Goal: Task Accomplishment & Management: Manage account settings

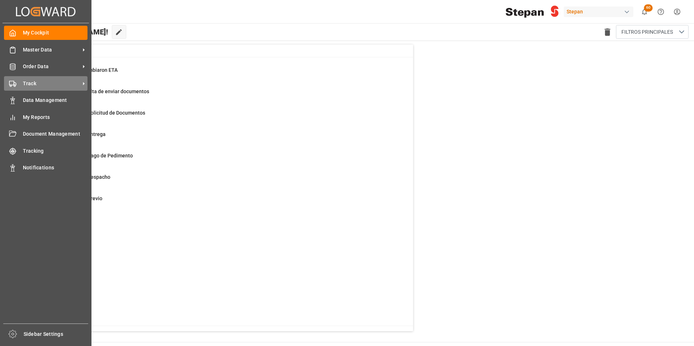
click at [40, 80] on span "Track" at bounding box center [51, 84] width 57 height 8
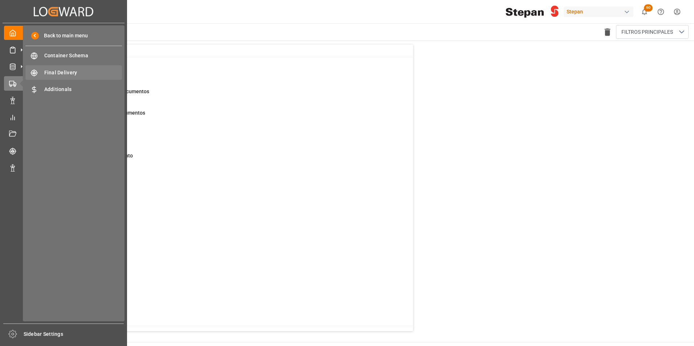
click at [70, 72] on span "Final Delivery" at bounding box center [83, 73] width 78 height 8
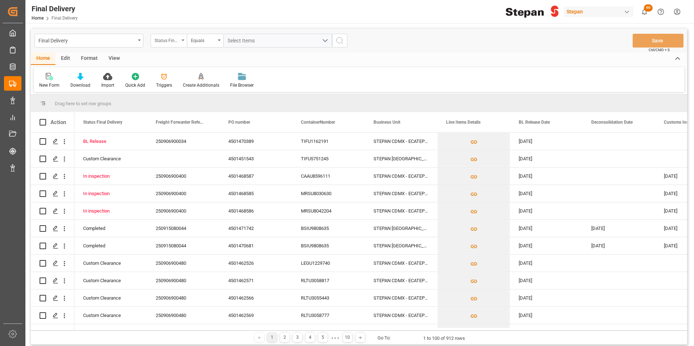
click at [183, 40] on icon "open menu" at bounding box center [183, 40] width 3 height 1
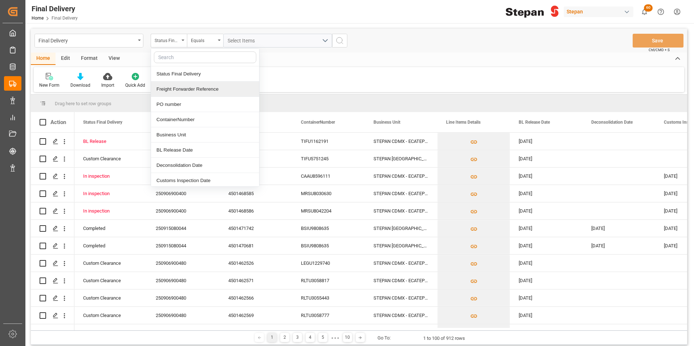
drag, startPoint x: 176, startPoint y: 88, endPoint x: 198, endPoint y: 73, distance: 26.2
click at [176, 88] on div "Freight Forwarder Reference" at bounding box center [205, 89] width 108 height 15
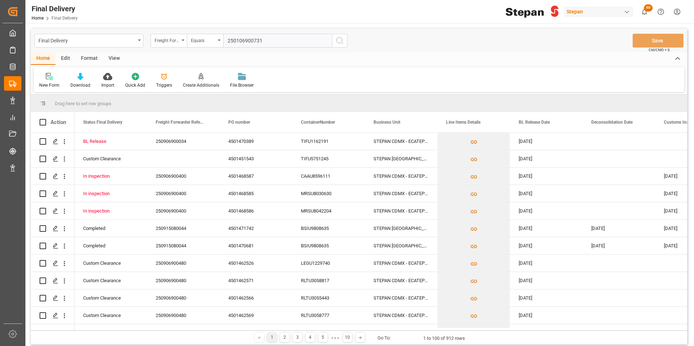
type input "250106900731"
click at [339, 39] on icon "search button" at bounding box center [340, 40] width 9 height 9
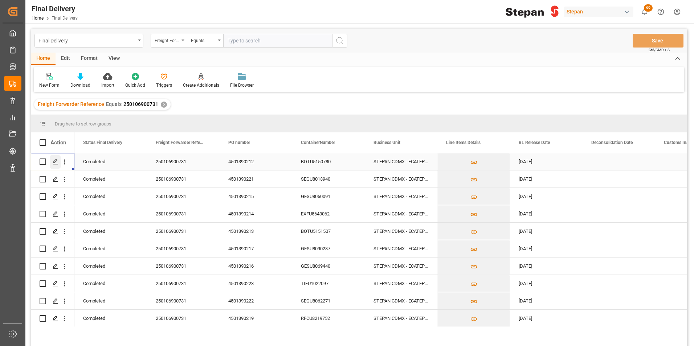
click at [53, 162] on icon "Press SPACE to select this row." at bounding box center [56, 162] width 6 height 6
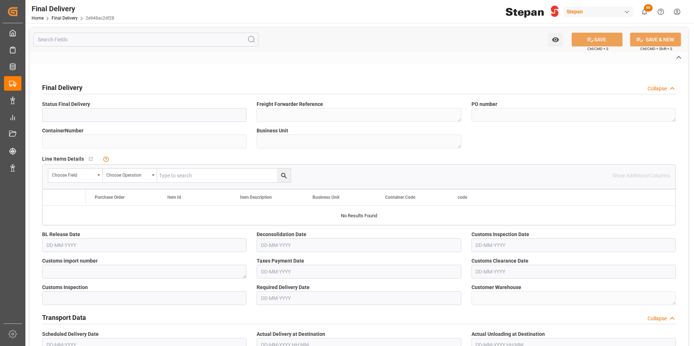
type input "Completed"
type textarea "250106900731"
type textarea "4501390212"
type input "BOTU5150780"
type textarea "STEPAN CDMX - ECATEPEC"
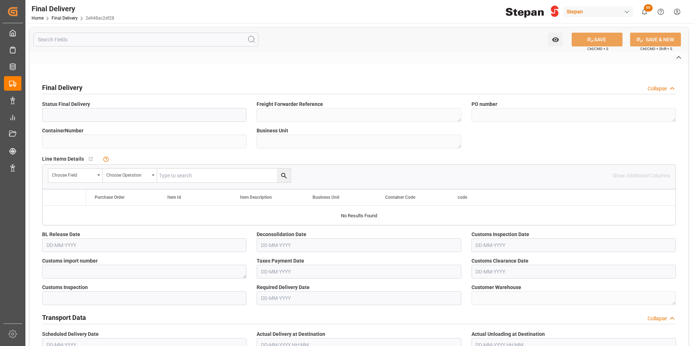
type textarea "24 43 1742 4003001"
type input "Green"
type textarea "SMART PASS"
type input "Direct Transport"
type input "TRANSPORTE BELCHEZ"
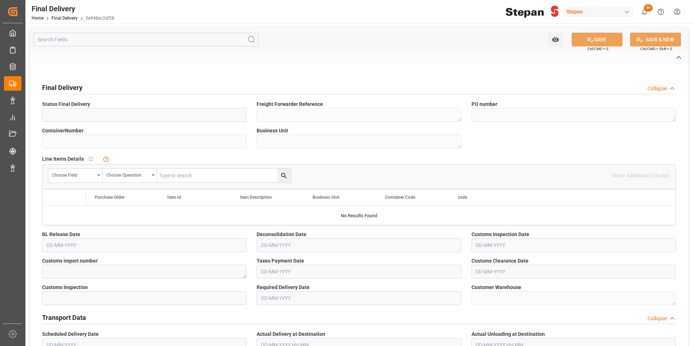
type textarea "ECO 33"
type textarea "ORALES RODRIGUEZ OLIVER MARINO"
type input "77AM1D"
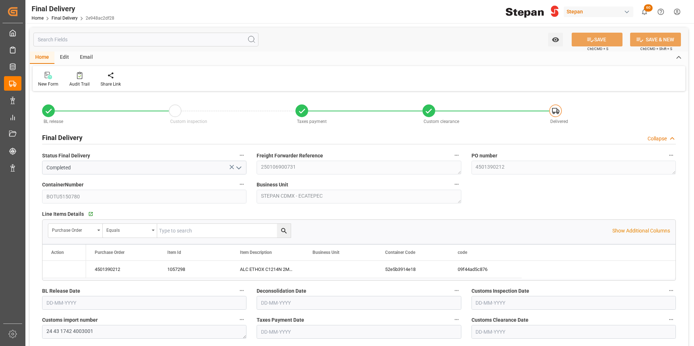
type input "27-11-2024"
type input "04-12-2024"
type input "06-12-2024"
type input "20-01-2025"
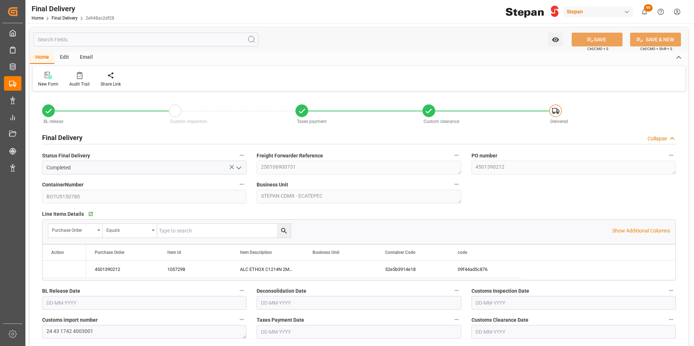
type input "20-01-2025 00:00"
type input "27-01-2025"
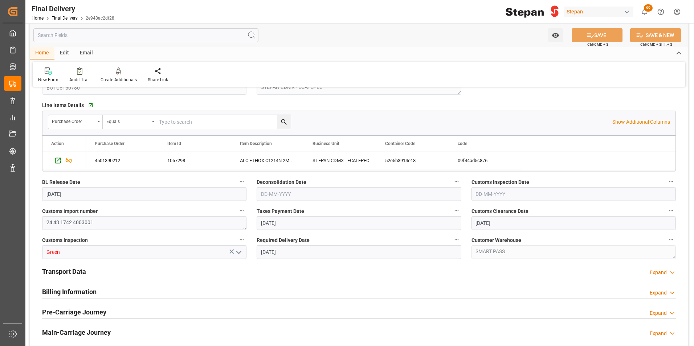
scroll to position [218, 0]
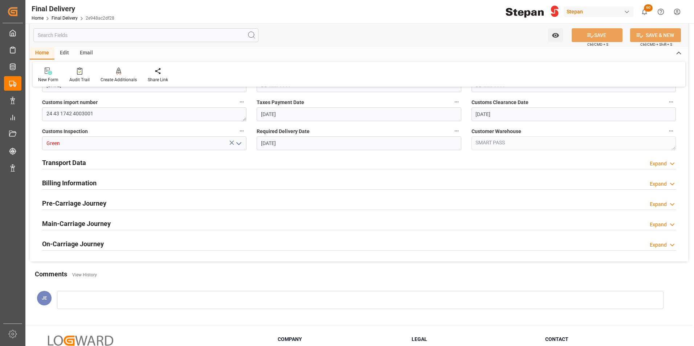
click at [71, 161] on h2 "Transport Data" at bounding box center [64, 163] width 44 height 10
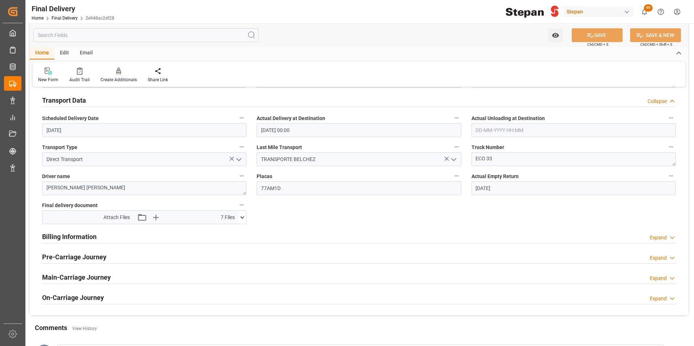
scroll to position [291, 0]
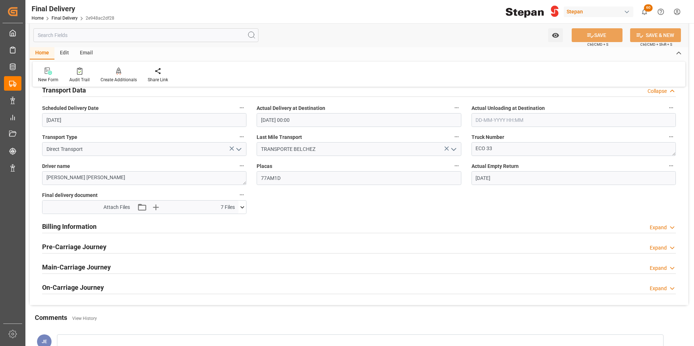
click at [242, 208] on icon at bounding box center [243, 208] width 8 height 8
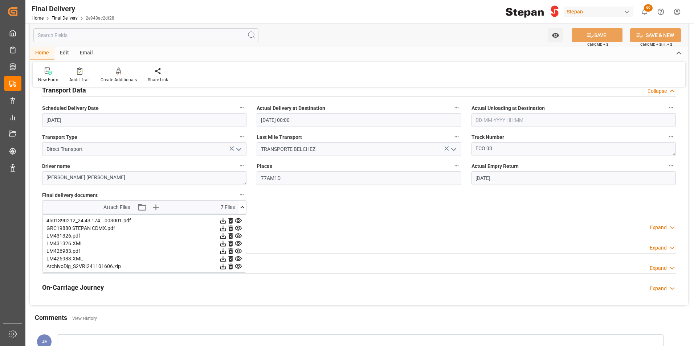
click at [223, 220] on icon at bounding box center [223, 221] width 8 height 8
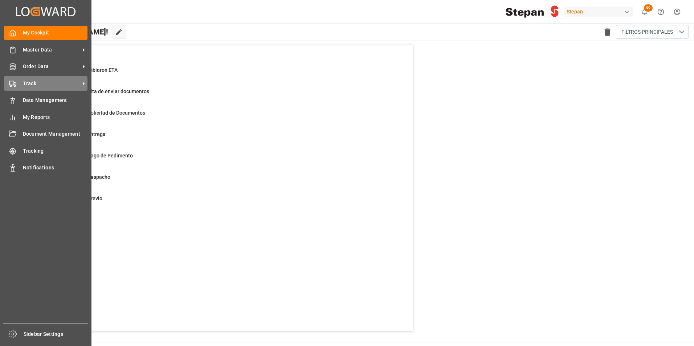
click at [29, 81] on span "Track" at bounding box center [51, 84] width 57 height 8
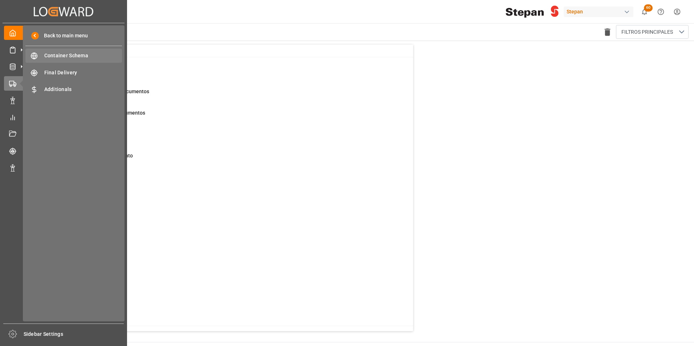
click at [47, 55] on span "Container Schema" at bounding box center [83, 56] width 78 height 8
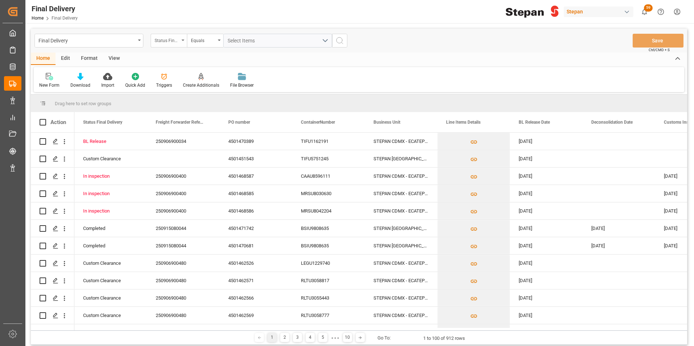
click at [180, 40] on div "Status Final Delivery" at bounding box center [169, 41] width 36 height 14
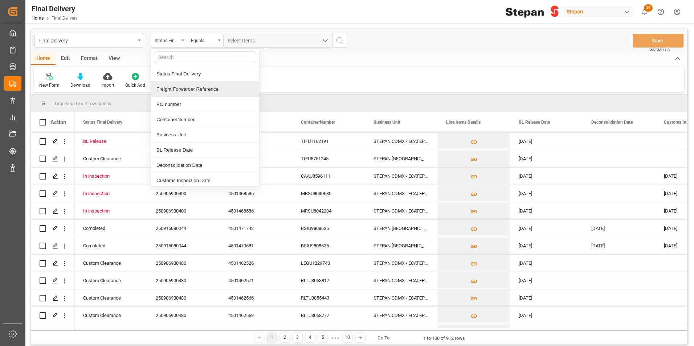
click at [179, 92] on div "Freight Forwarder Reference" at bounding box center [205, 89] width 108 height 15
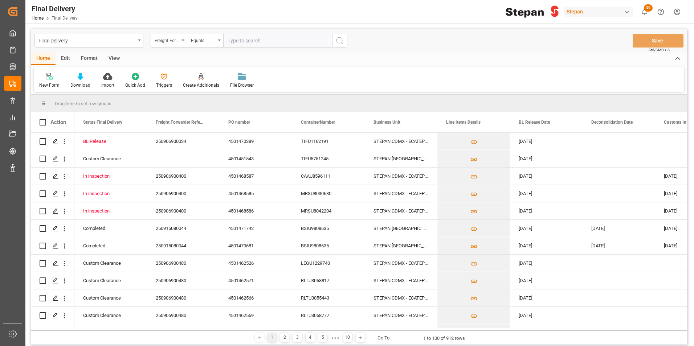
click at [249, 42] on input "text" at bounding box center [277, 41] width 109 height 14
type input "250906900400"
click at [343, 40] on icon "search button" at bounding box center [340, 40] width 9 height 9
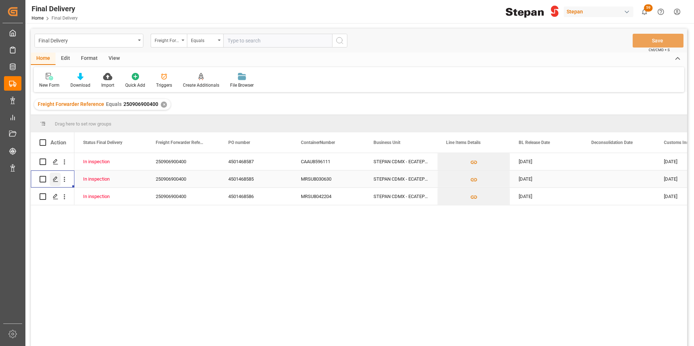
click at [56, 177] on icon "Press SPACE to select this row." at bounding box center [56, 179] width 6 height 6
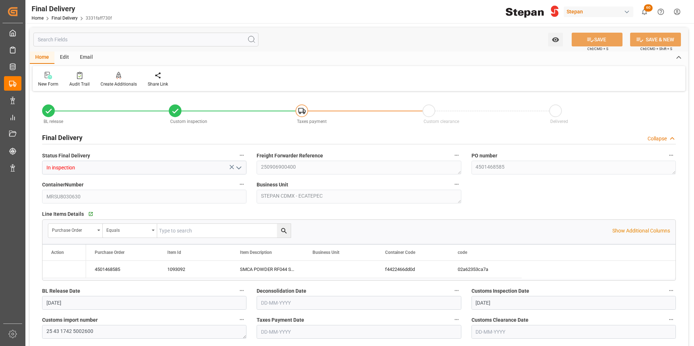
type input "04-09-2025"
type input "10-09-2025"
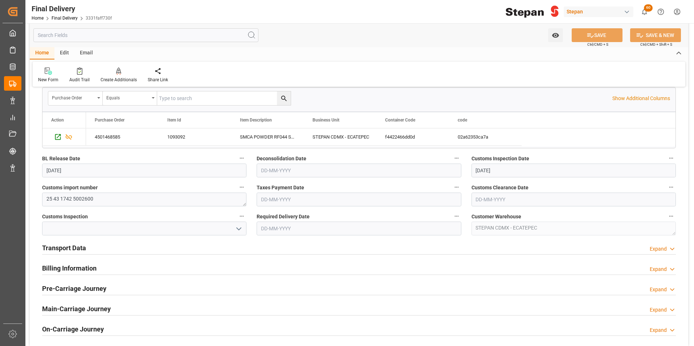
scroll to position [145, 0]
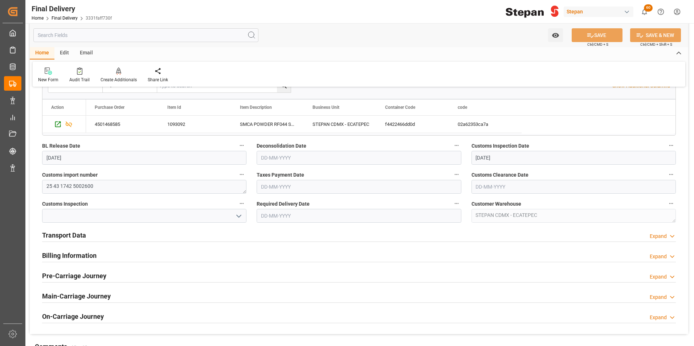
click at [74, 236] on h2 "Transport Data" at bounding box center [64, 236] width 44 height 10
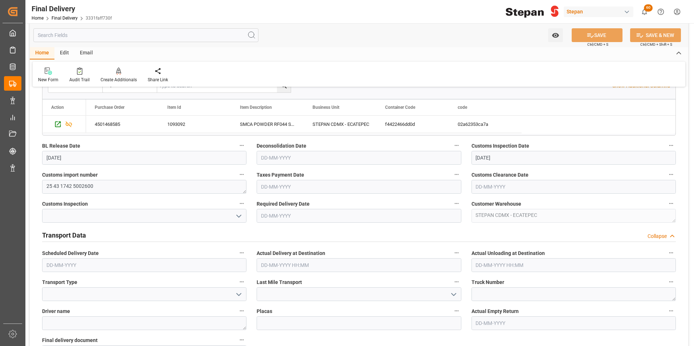
scroll to position [218, 0]
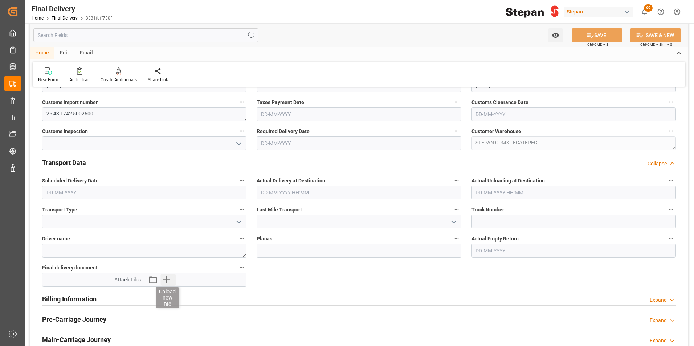
click at [165, 284] on icon "button" at bounding box center [167, 280] width 12 height 12
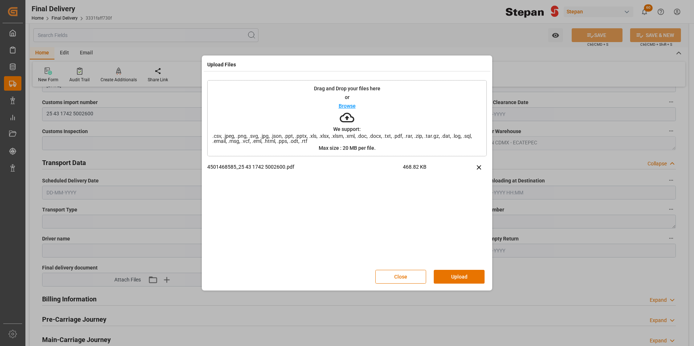
click at [447, 275] on button "Upload" at bounding box center [459, 277] width 51 height 14
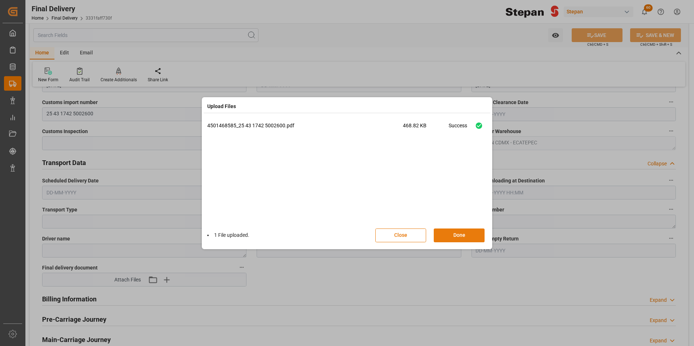
click at [456, 236] on button "Done" at bounding box center [459, 236] width 51 height 14
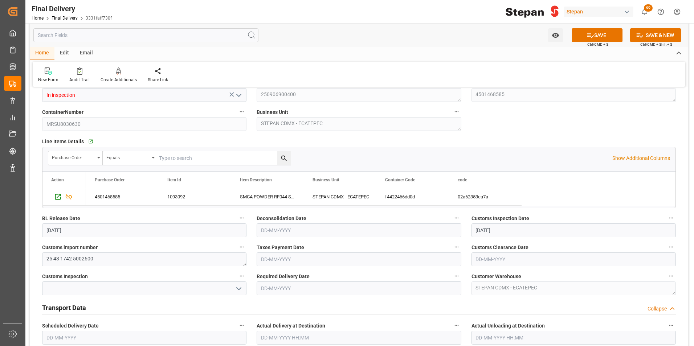
scroll to position [36, 0]
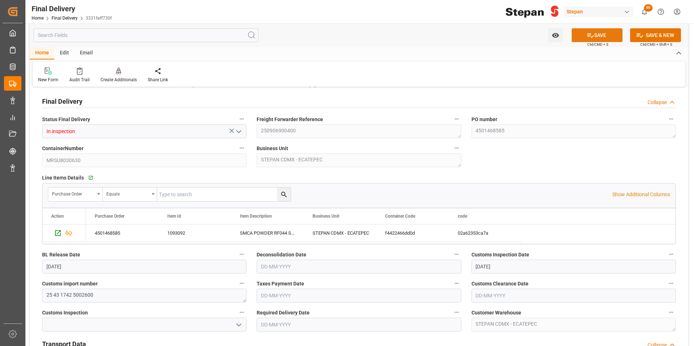
click at [593, 38] on button "SAVE" at bounding box center [597, 35] width 51 height 14
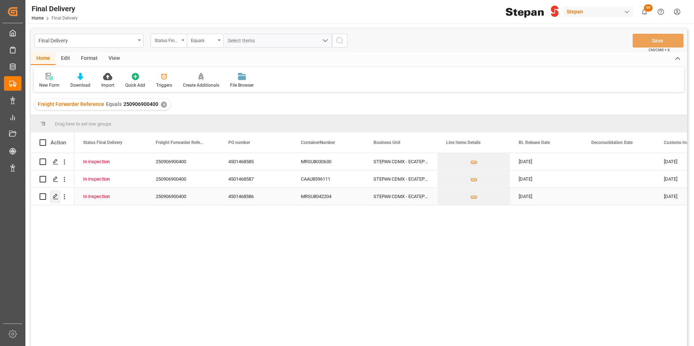
click at [54, 198] on polygon "Press SPACE to select this row." at bounding box center [55, 197] width 4 height 4
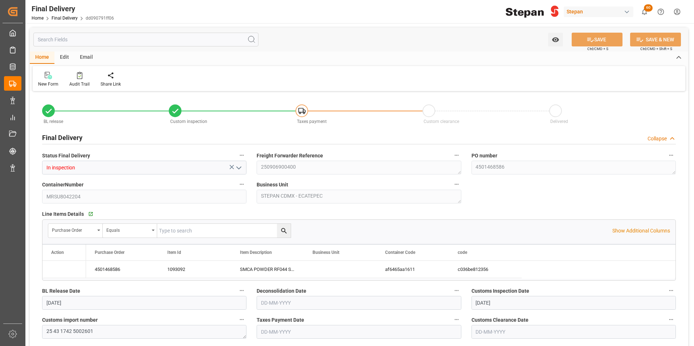
type input "04-09-2025"
type input "10-09-2025"
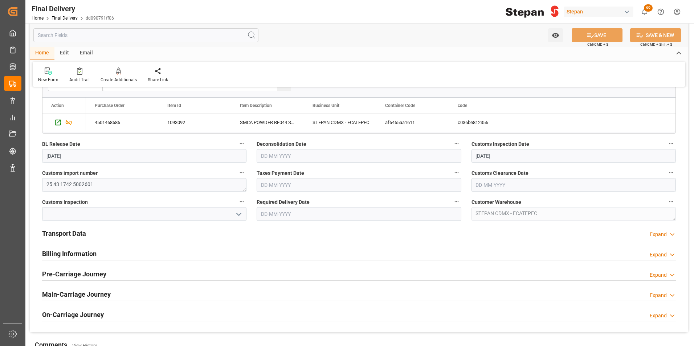
scroll to position [218, 0]
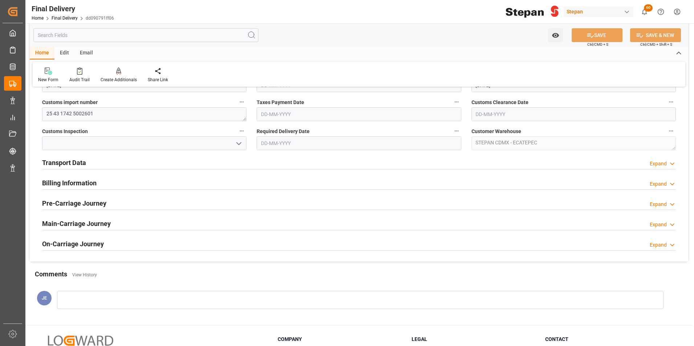
click at [66, 159] on h2 "Transport Data" at bounding box center [64, 163] width 44 height 10
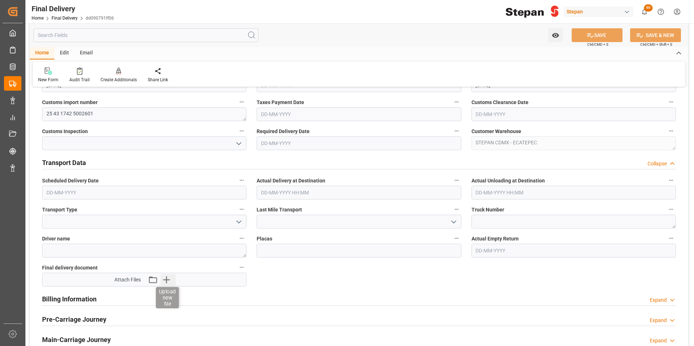
click at [169, 282] on icon "button" at bounding box center [167, 280] width 12 height 12
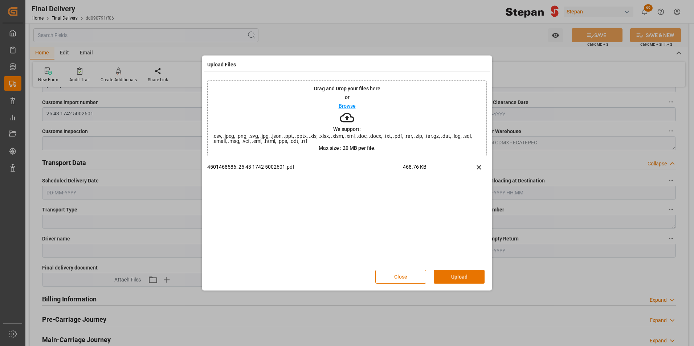
click at [455, 280] on button "Upload" at bounding box center [459, 277] width 51 height 14
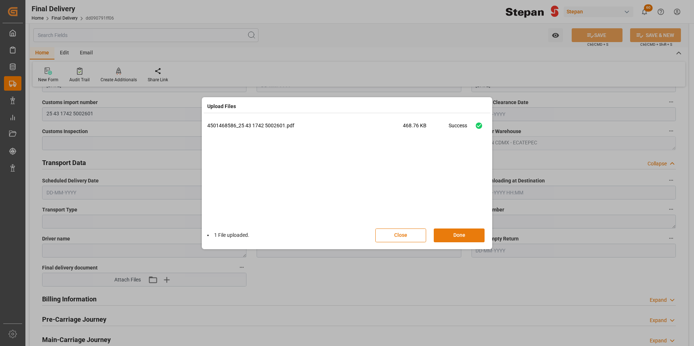
click at [455, 236] on button "Done" at bounding box center [459, 236] width 51 height 14
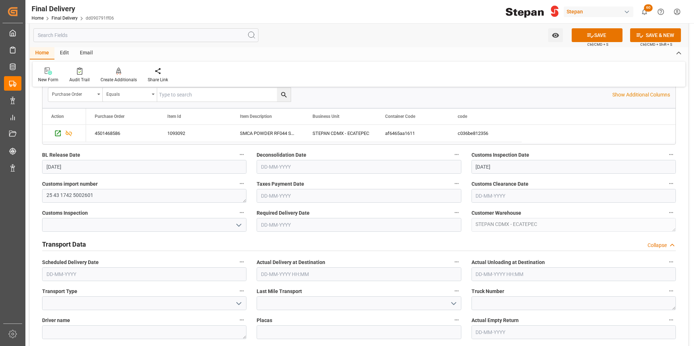
scroll to position [0, 0]
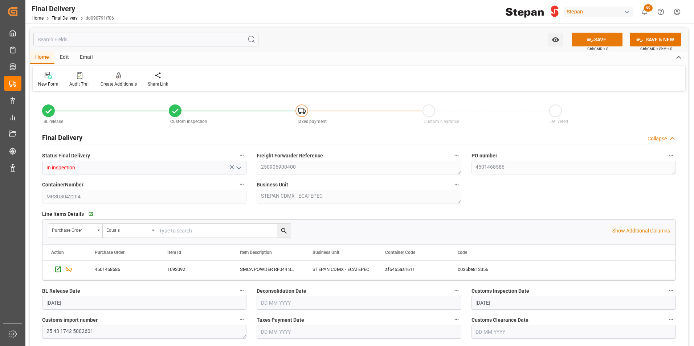
click at [594, 40] on button "SAVE" at bounding box center [597, 40] width 51 height 14
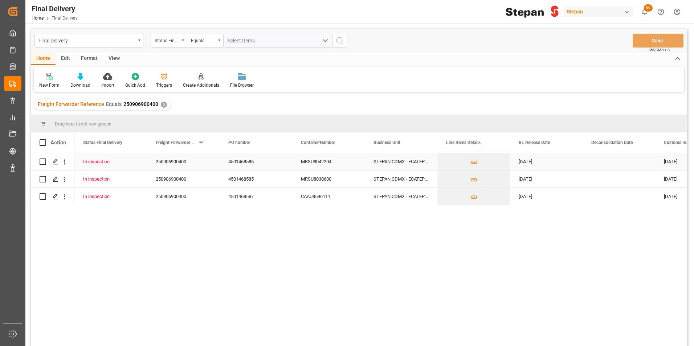
click at [332, 163] on div "MRSU8042204" at bounding box center [328, 161] width 73 height 17
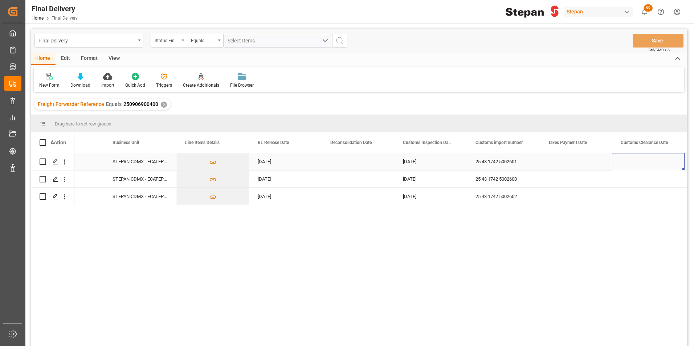
scroll to position [0, 334]
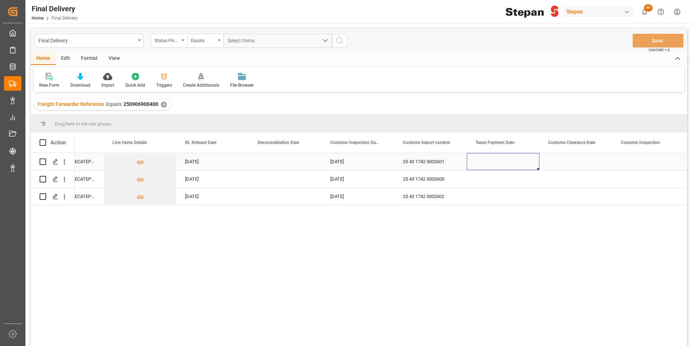
click at [510, 160] on div "Press SPACE to select this row." at bounding box center [503, 161] width 73 height 17
click at [508, 160] on div "Press SPACE to select this row." at bounding box center [503, 161] width 73 height 17
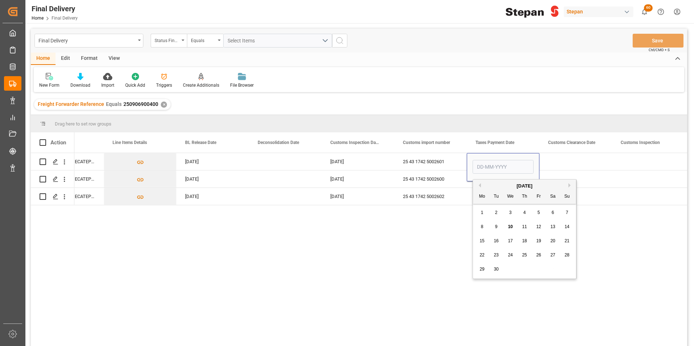
click at [513, 226] on span "10" at bounding box center [510, 226] width 5 height 5
type input "10-09-2025"
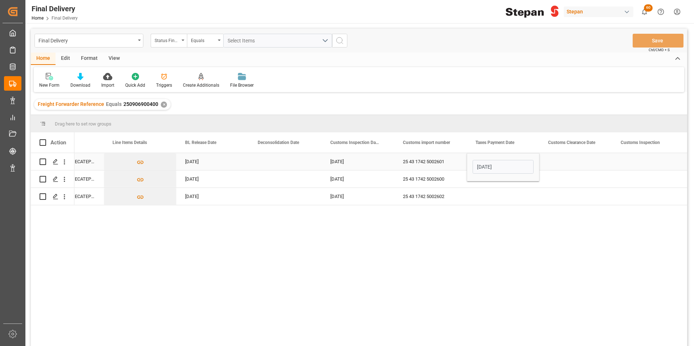
click at [455, 163] on div "25 43 1742 5002601" at bounding box center [430, 161] width 73 height 17
click at [503, 162] on div "10-09-2025" at bounding box center [503, 161] width 73 height 17
drag, startPoint x: 537, startPoint y: 169, endPoint x: 536, endPoint y: 180, distance: 11.4
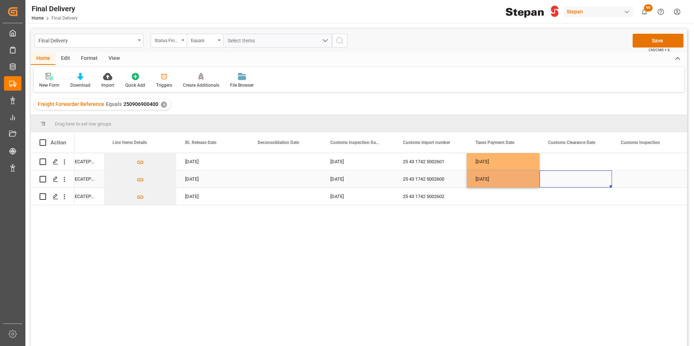
click at [560, 176] on div "Press SPACE to select this row." at bounding box center [576, 179] width 73 height 17
click at [649, 40] on button "Save" at bounding box center [658, 41] width 51 height 14
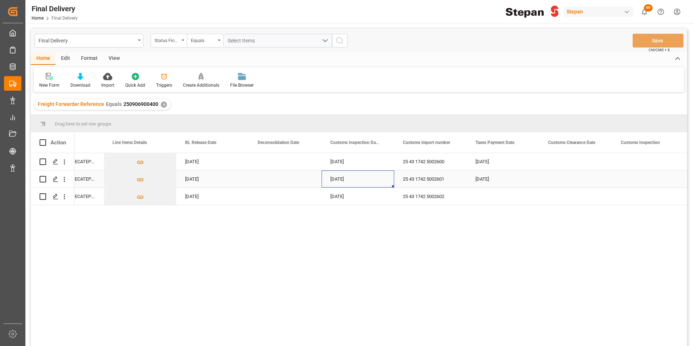
click at [348, 175] on div "10-09-2025" at bounding box center [358, 179] width 73 height 17
